Goal: Navigation & Orientation: Find specific page/section

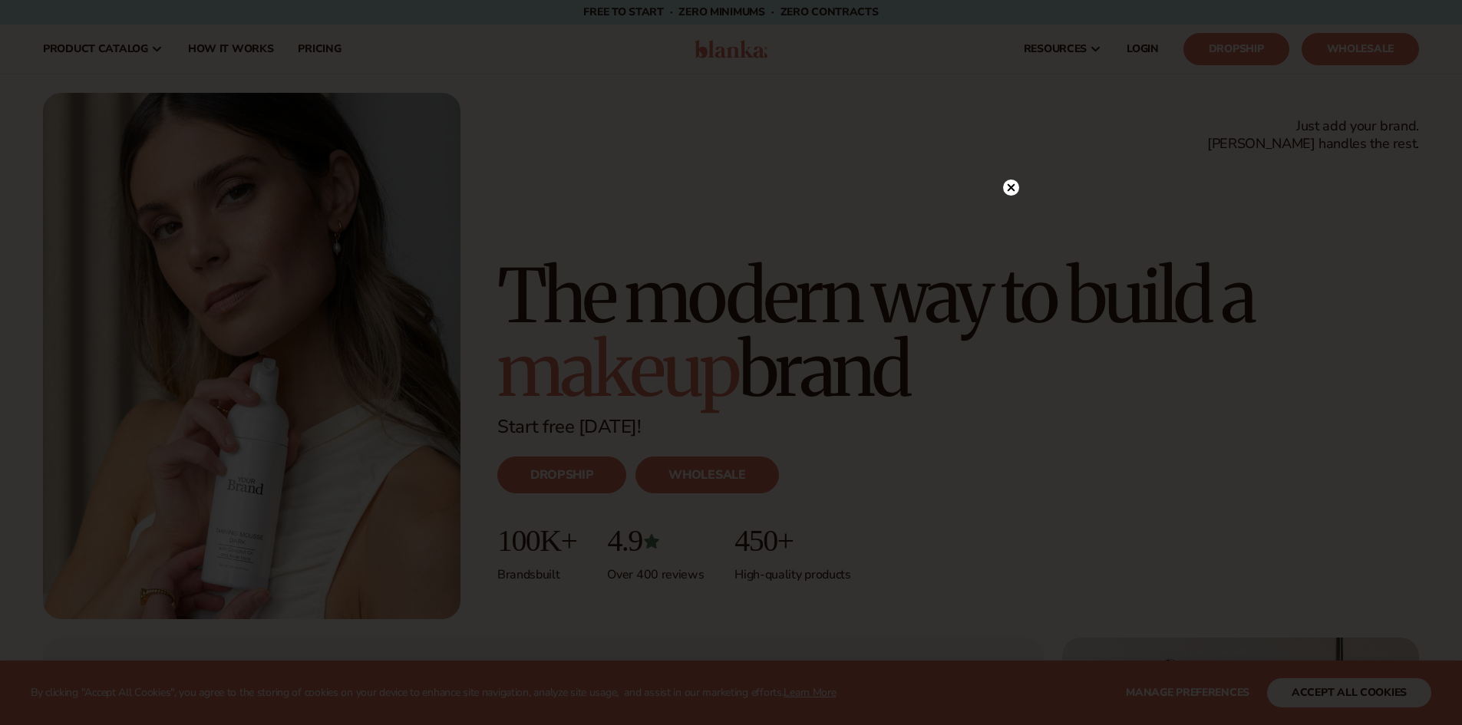
click at [1008, 186] on circle at bounding box center [1011, 188] width 16 height 16
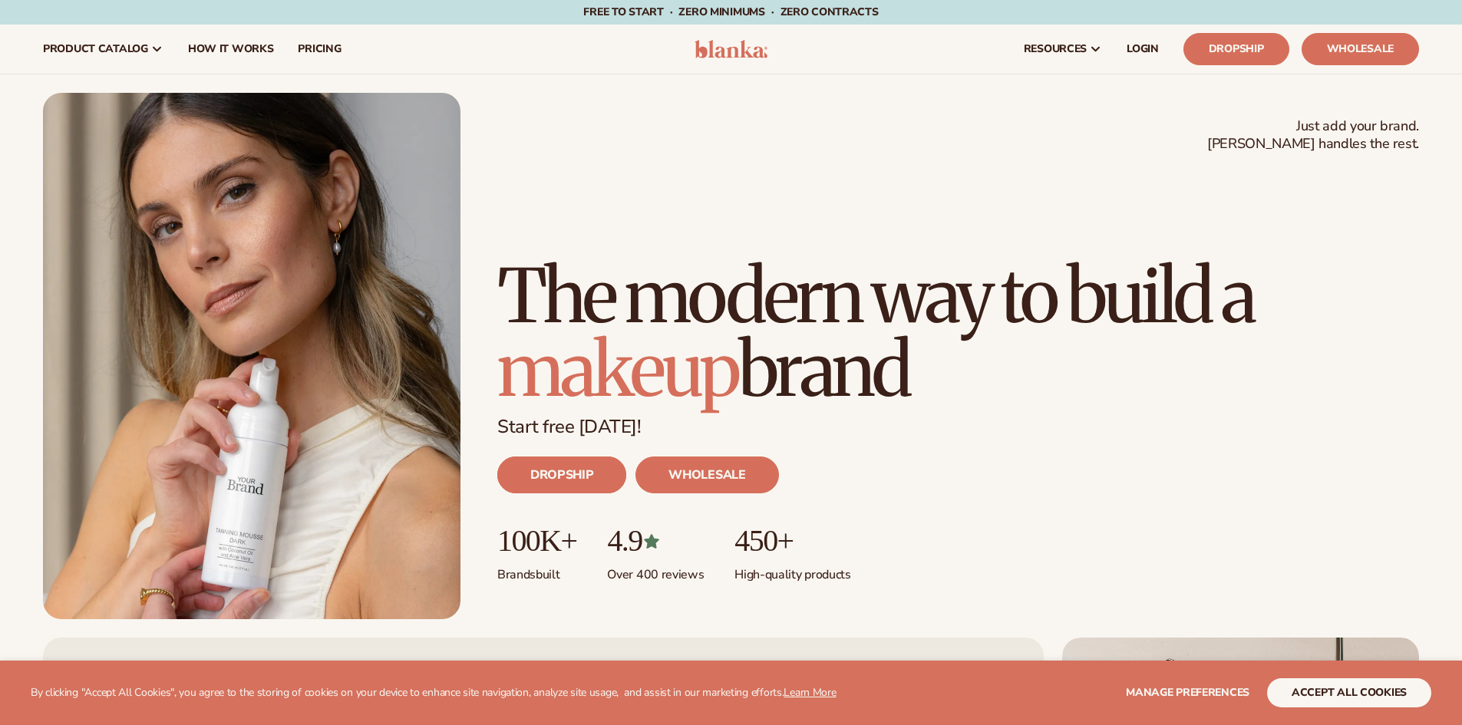
click at [595, 485] on link "DROPSHIP" at bounding box center [561, 475] width 129 height 37
click at [1139, 49] on span "LOGIN" at bounding box center [1143, 49] width 32 height 12
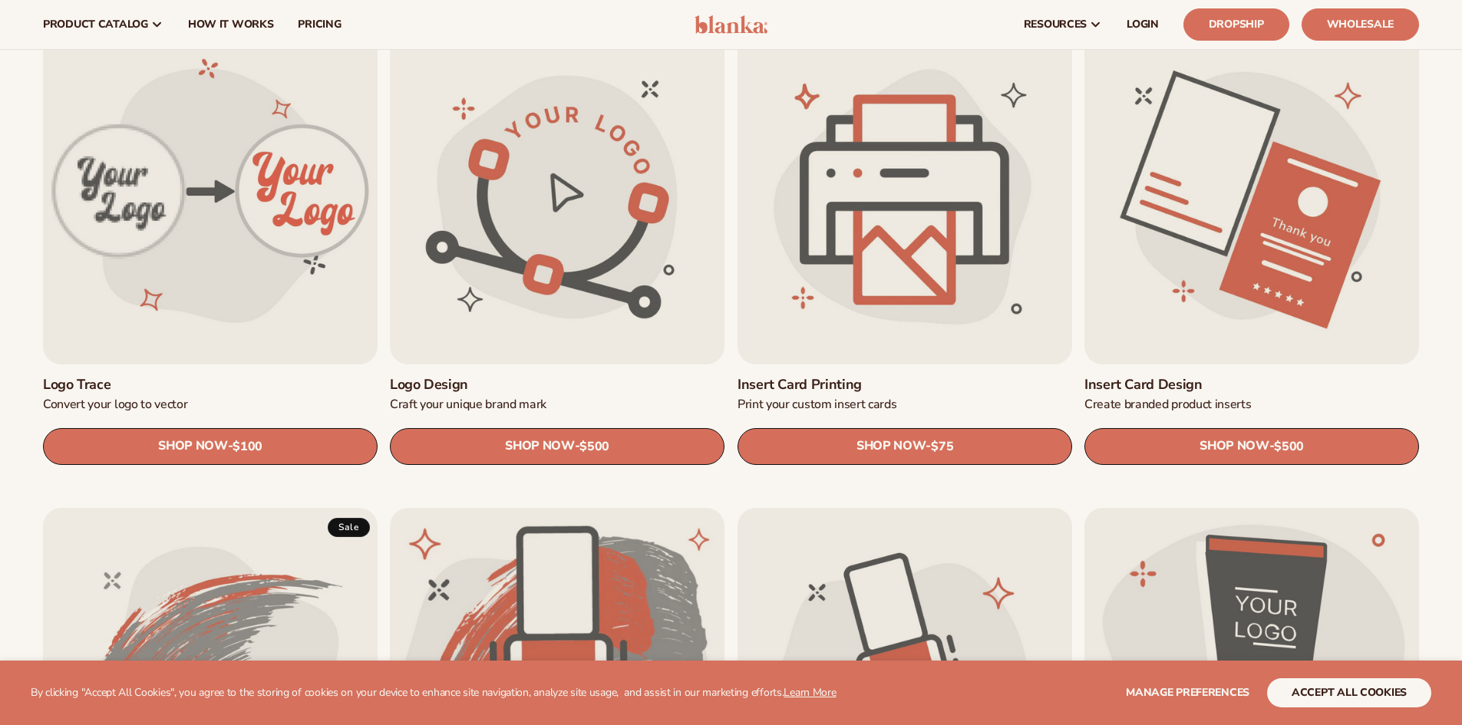
scroll to position [460, 0]
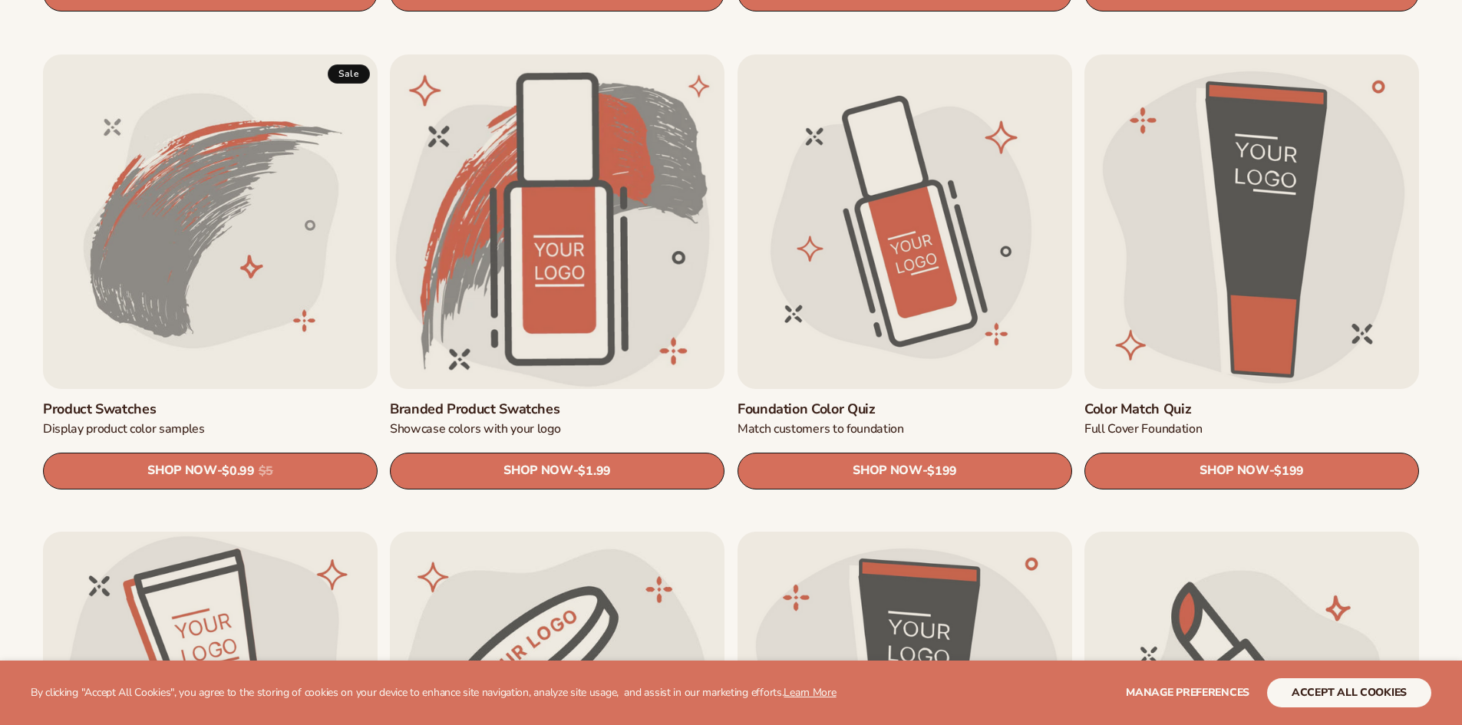
scroll to position [998, 0]
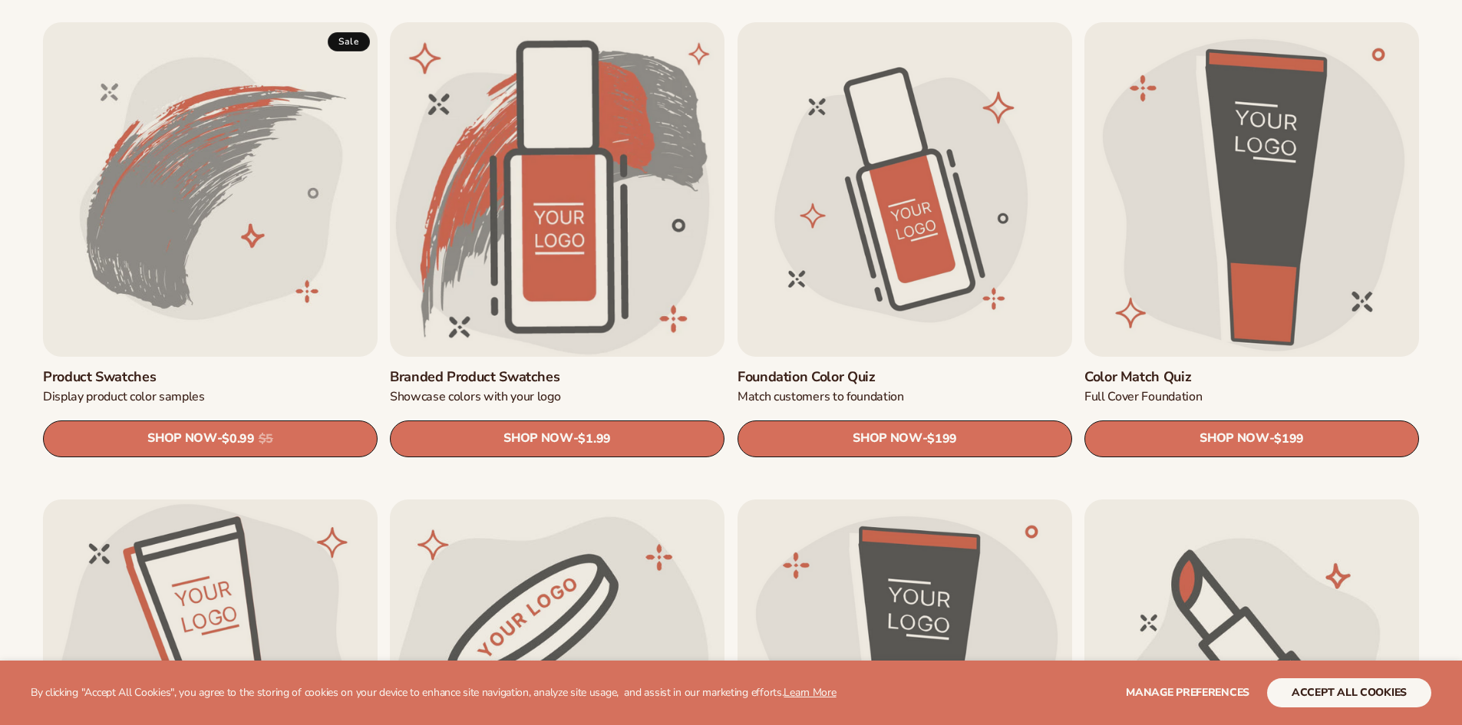
click at [234, 369] on link "Product Swatches" at bounding box center [210, 377] width 335 height 17
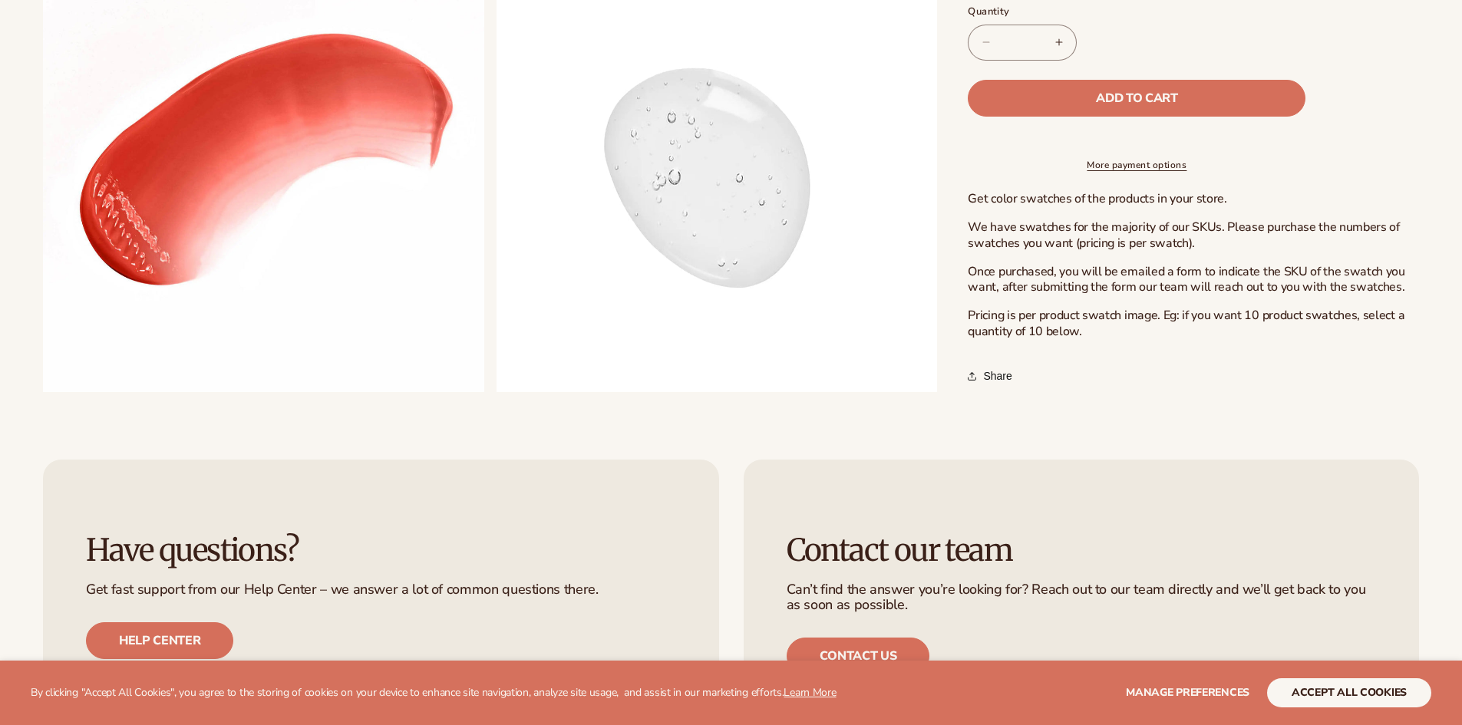
scroll to position [1228, 0]
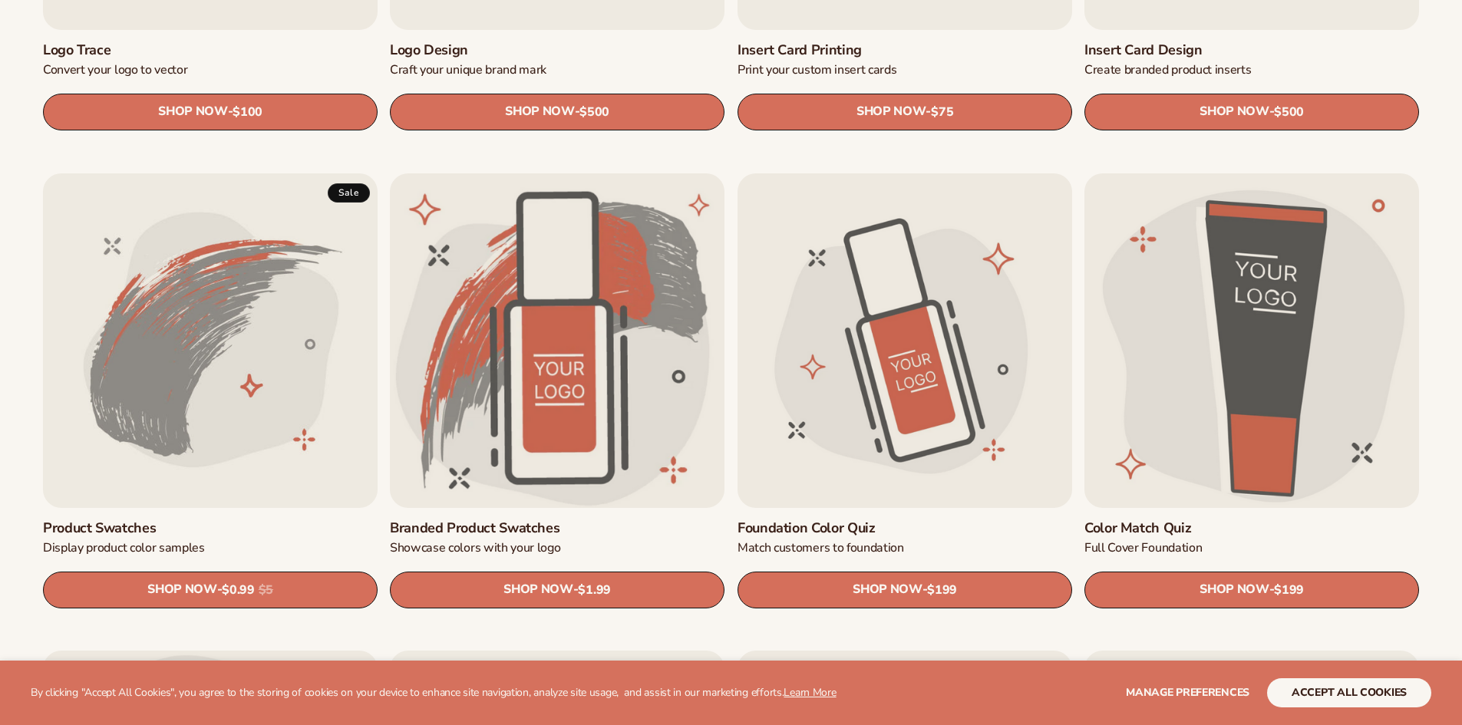
scroll to position [844, 0]
